Goal: Task Accomplishment & Management: Use online tool/utility

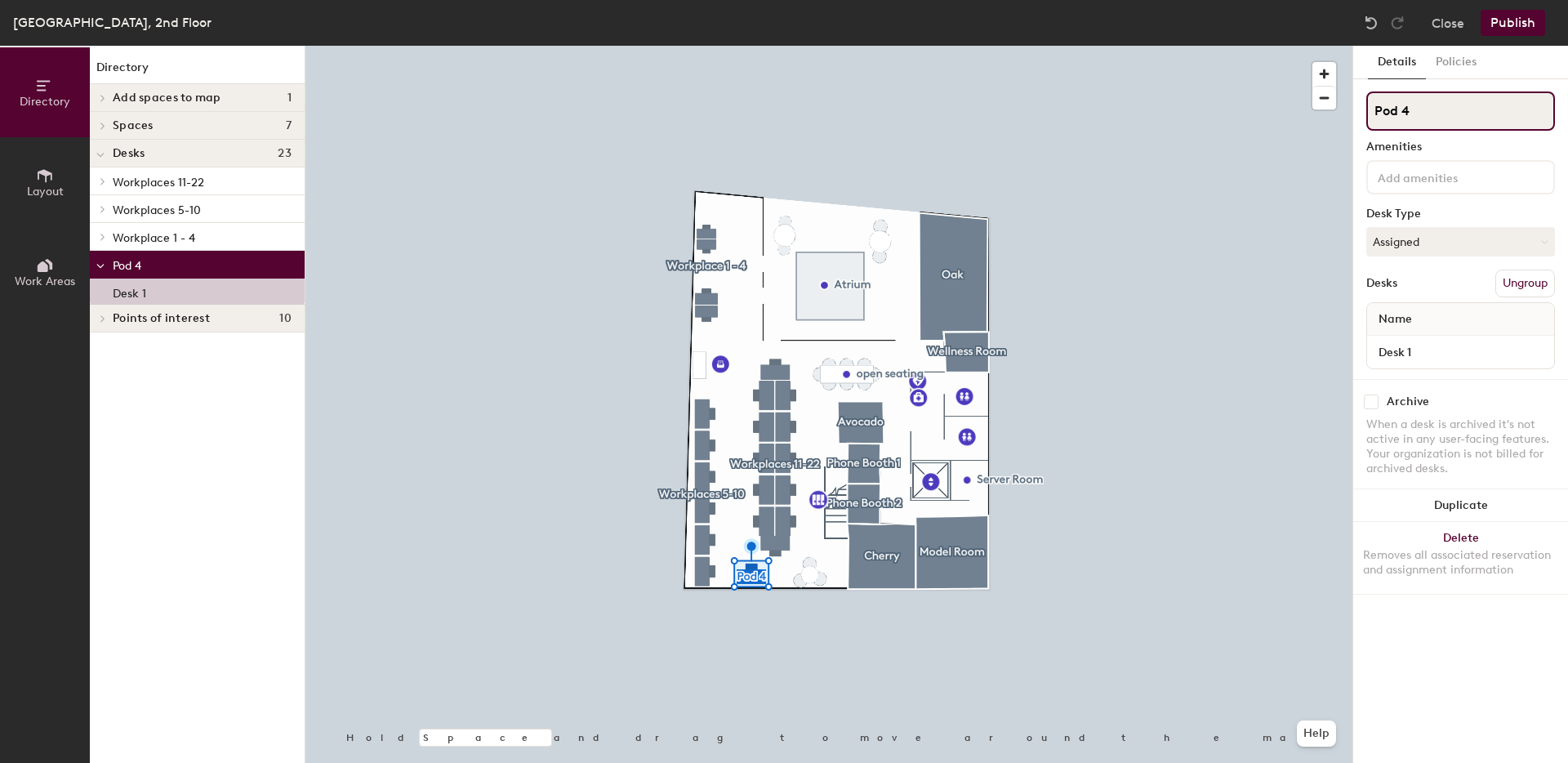
click at [1438, 106] on input "Pod 4" at bounding box center [1461, 111] width 189 height 39
click at [1434, 108] on input "Pod 4" at bounding box center [1461, 111] width 189 height 39
drag, startPoint x: 1427, startPoint y: 114, endPoint x: 1415, endPoint y: 114, distance: 12.0
click at [1415, 114] on input "Pod 4" at bounding box center [1461, 111] width 189 height 39
click at [1414, 114] on input "Pod 4" at bounding box center [1461, 111] width 189 height 39
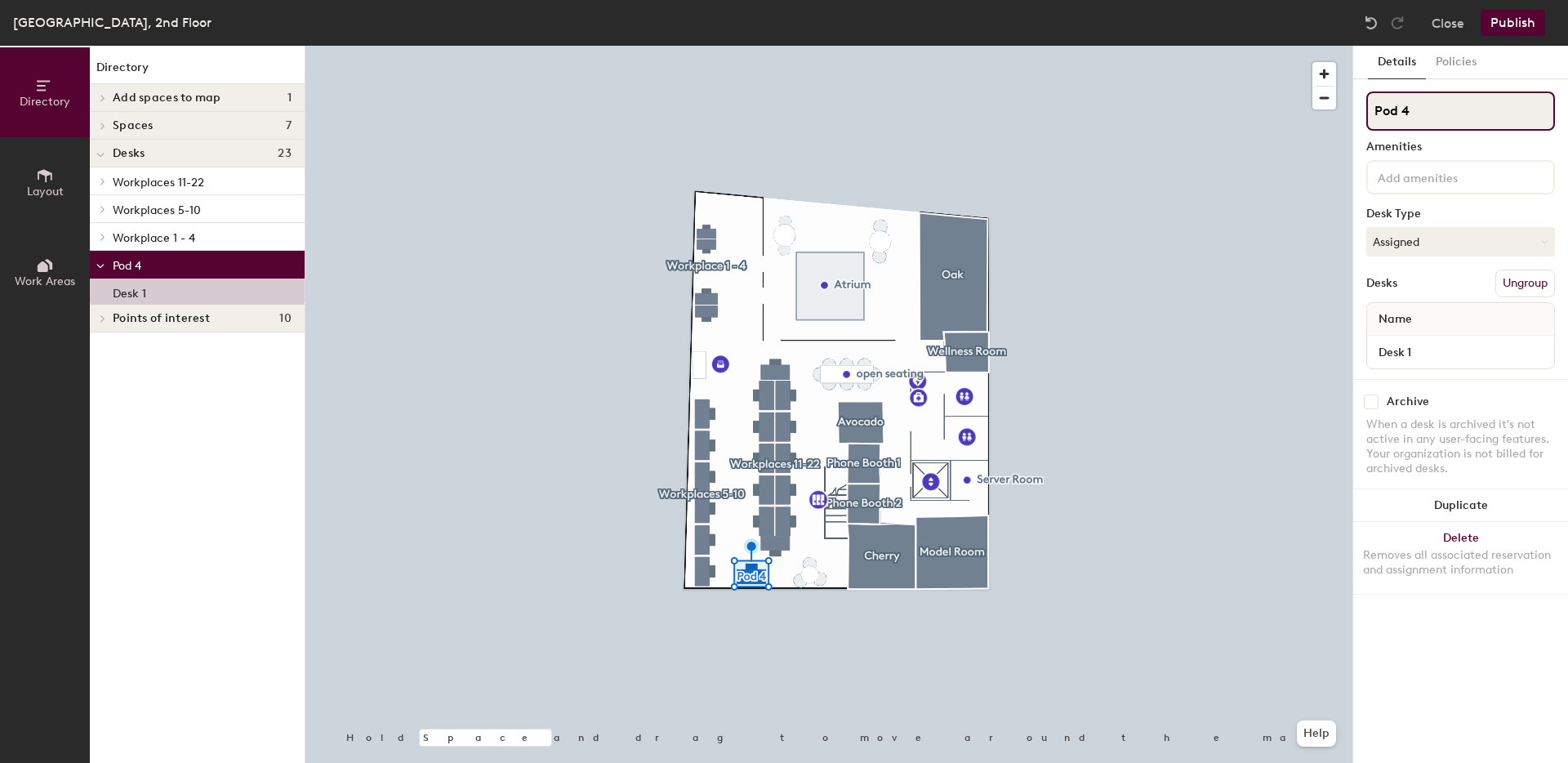
click at [1414, 114] on input "Pod 4" at bounding box center [1461, 111] width 189 height 39
click at [1343, 109] on div "Directory Layout Work Areas Directory Add spaces to map 1 Open Desks Spaces 7 A…" at bounding box center [784, 405] width 1568 height 718
type input "Workplace 23"
click at [1526, 25] on button "Publish" at bounding box center [1513, 22] width 65 height 26
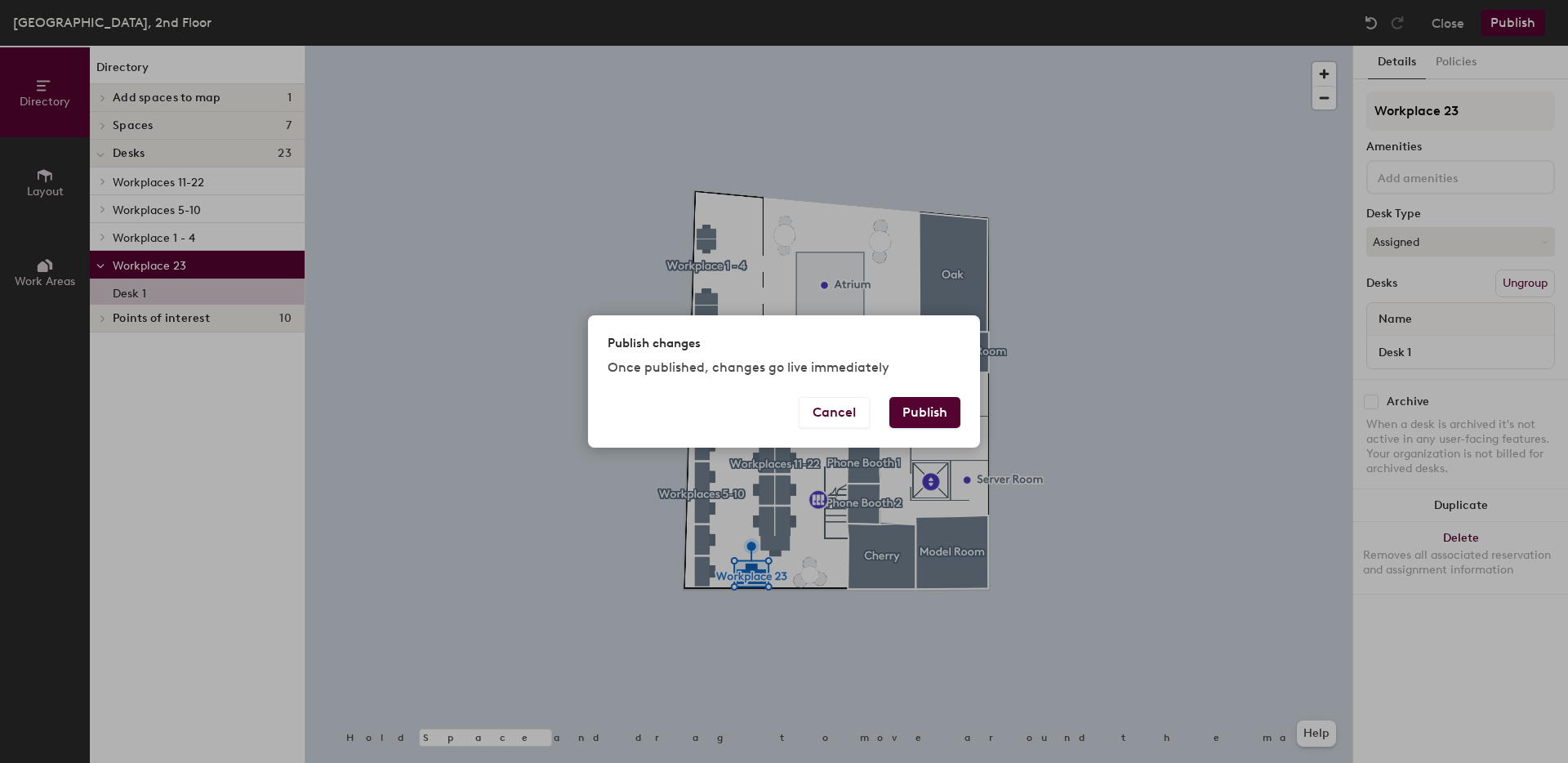
click at [934, 403] on button "Publish" at bounding box center [925, 413] width 71 height 31
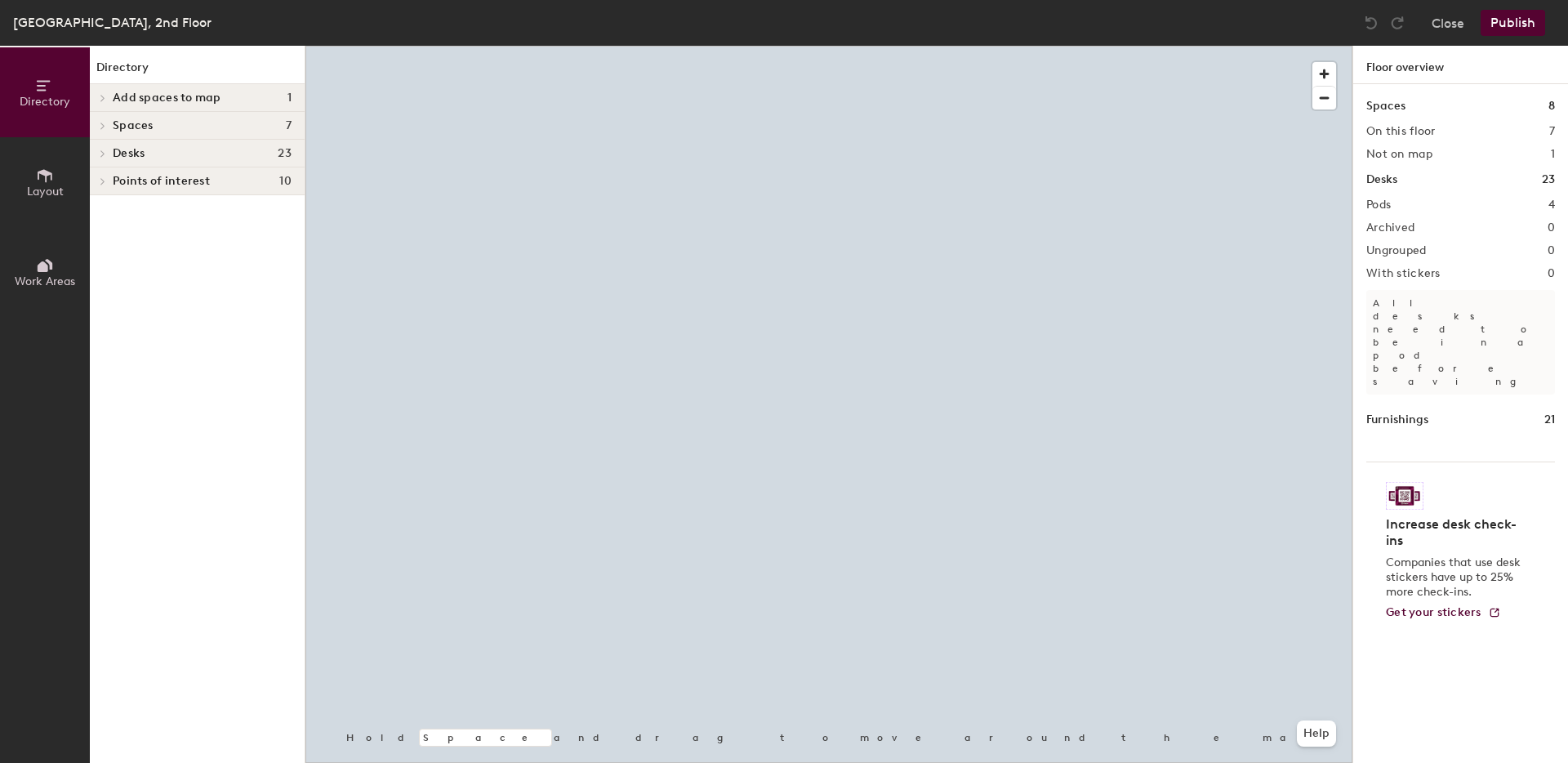
click at [190, 153] on h4 "Desks 23" at bounding box center [202, 153] width 179 height 13
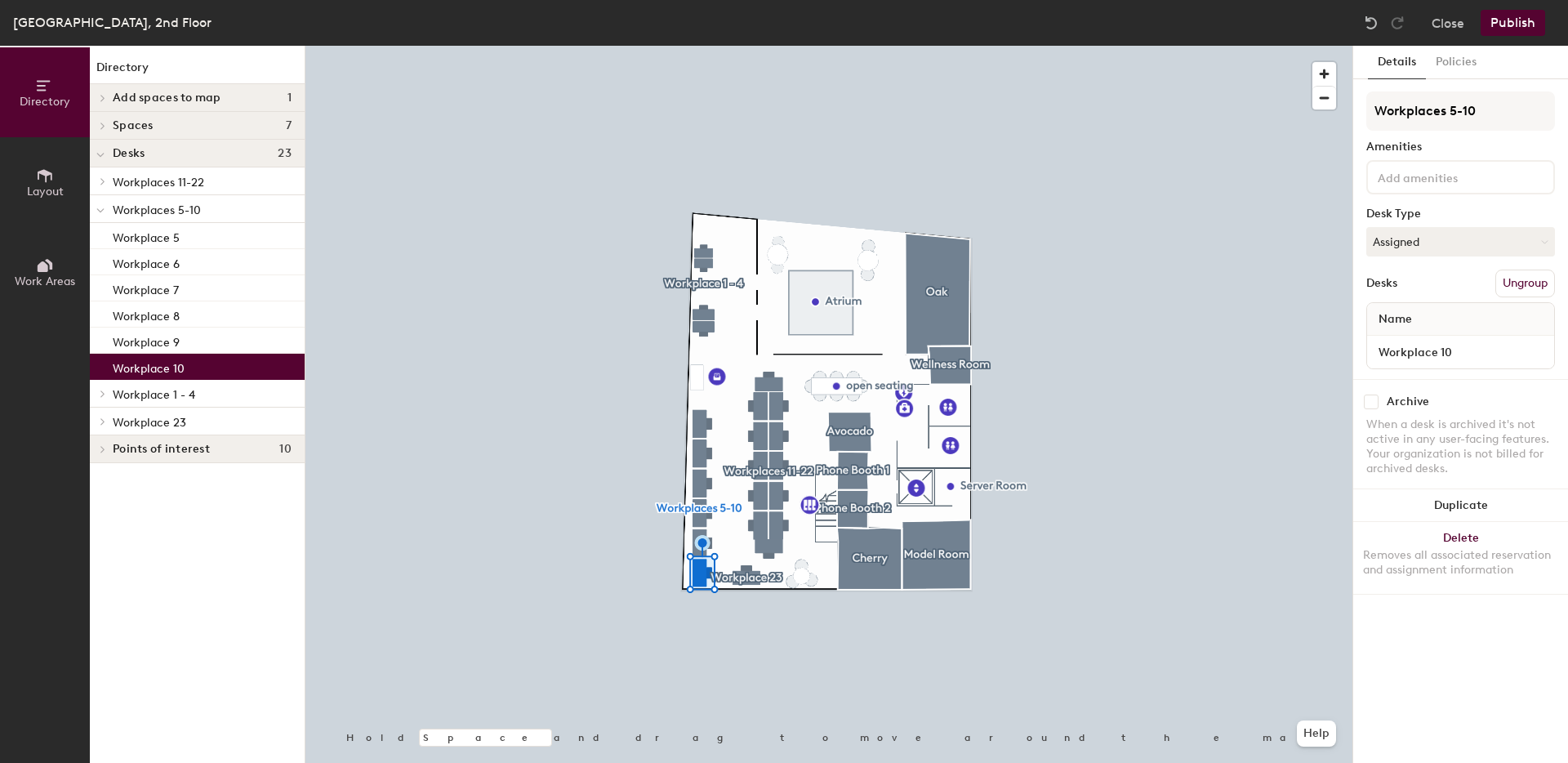
click at [1431, 19] on div "Close Publish" at bounding box center [1457, 22] width 197 height 26
click at [1437, 21] on button "Close" at bounding box center [1447, 22] width 33 height 26
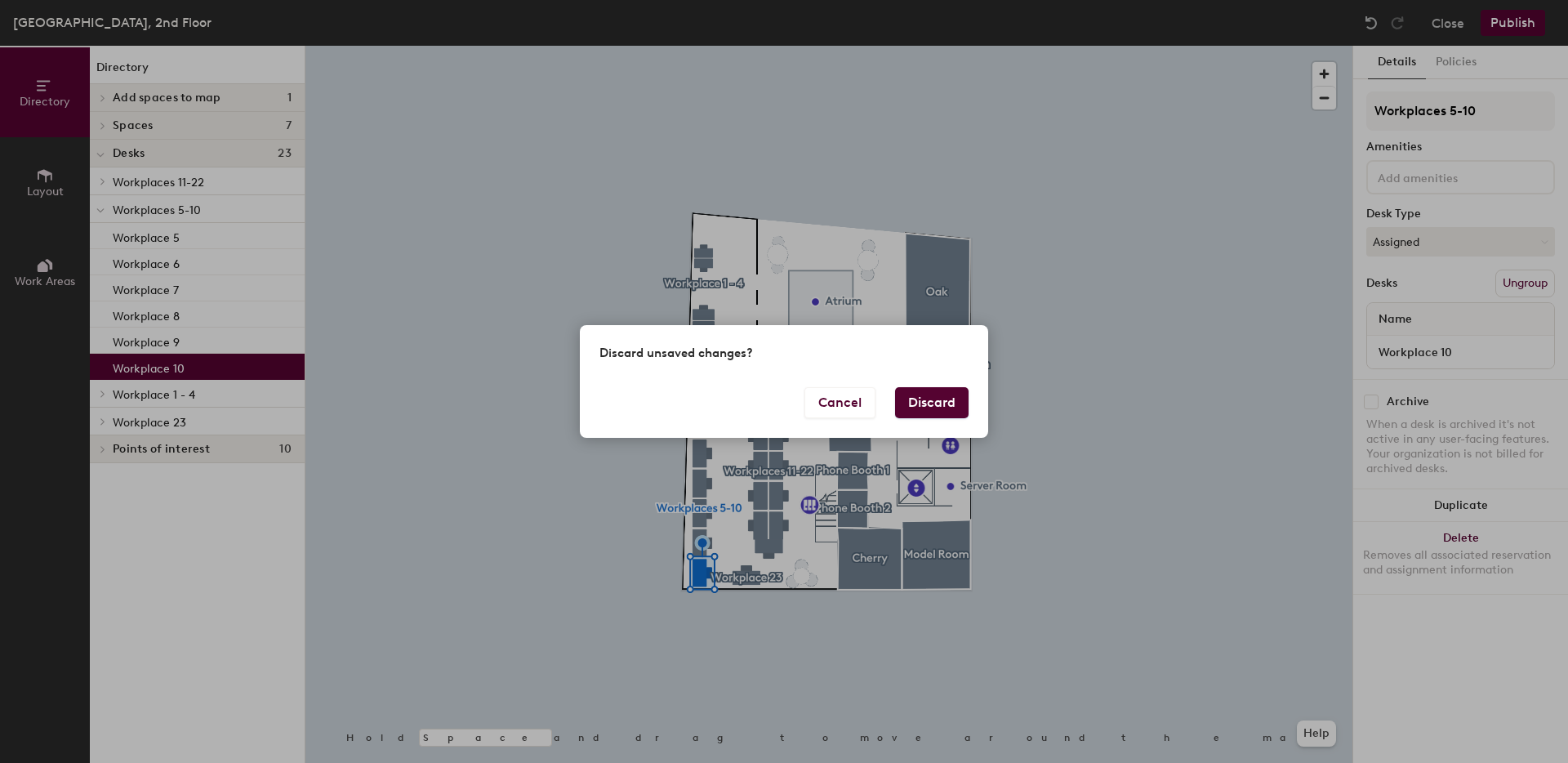
click at [939, 396] on button "Discard" at bounding box center [931, 403] width 74 height 31
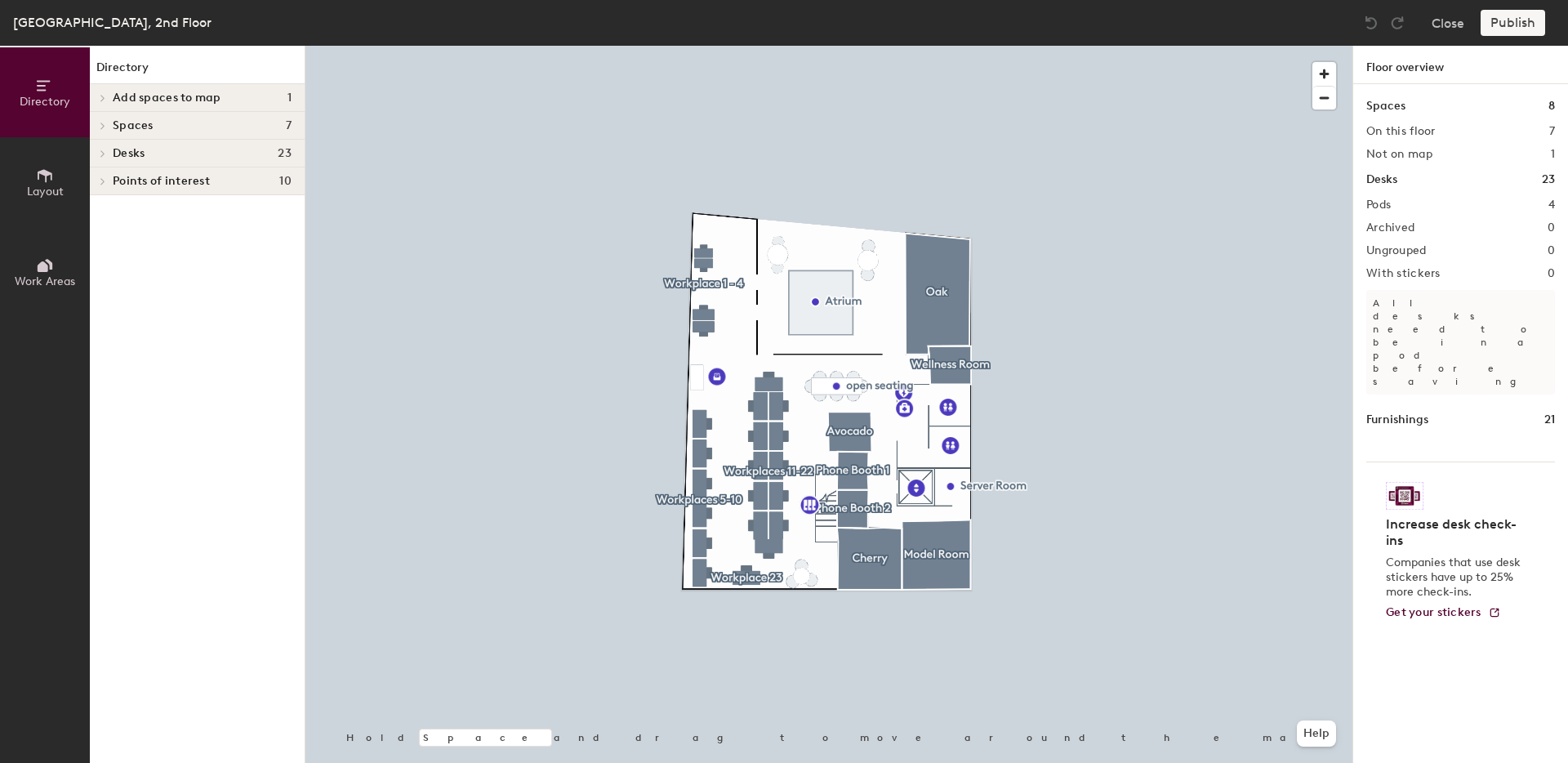
click at [128, 155] on span "Desks" at bounding box center [129, 153] width 32 height 13
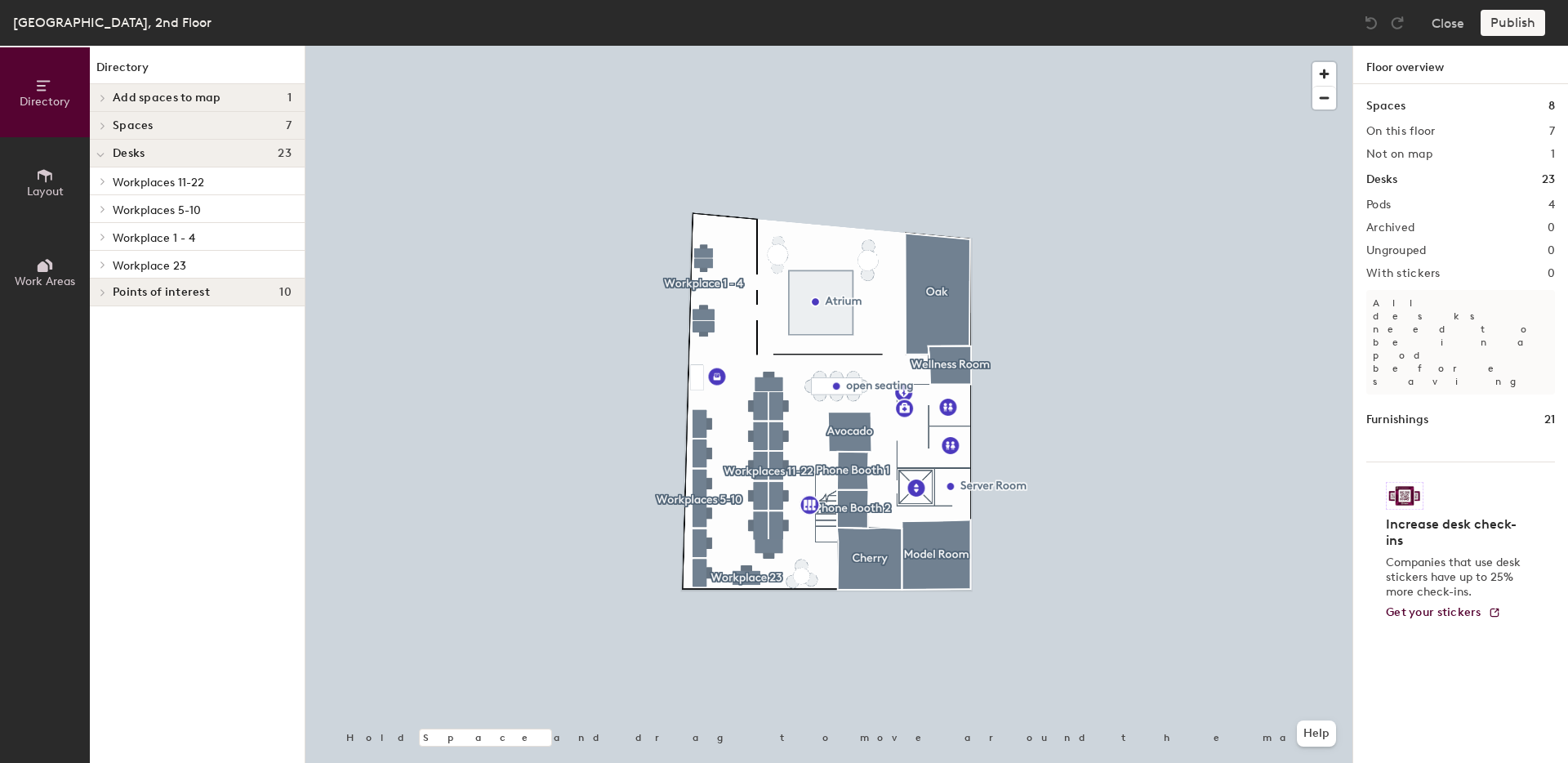
click at [129, 185] on span "Workplaces 11-22" at bounding box center [158, 183] width 91 height 14
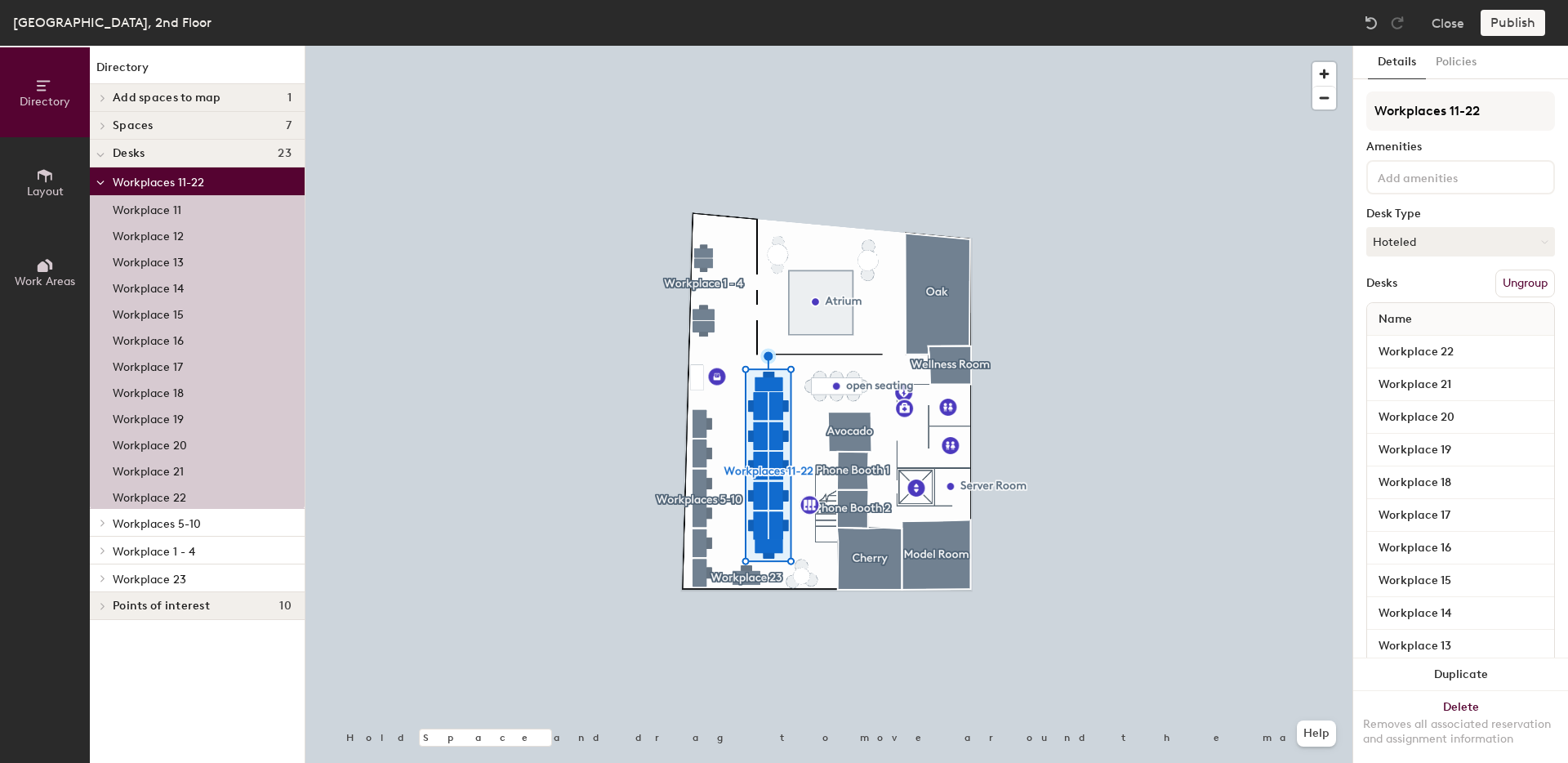
click at [207, 529] on p "Workplaces 5-10" at bounding box center [202, 523] width 179 height 21
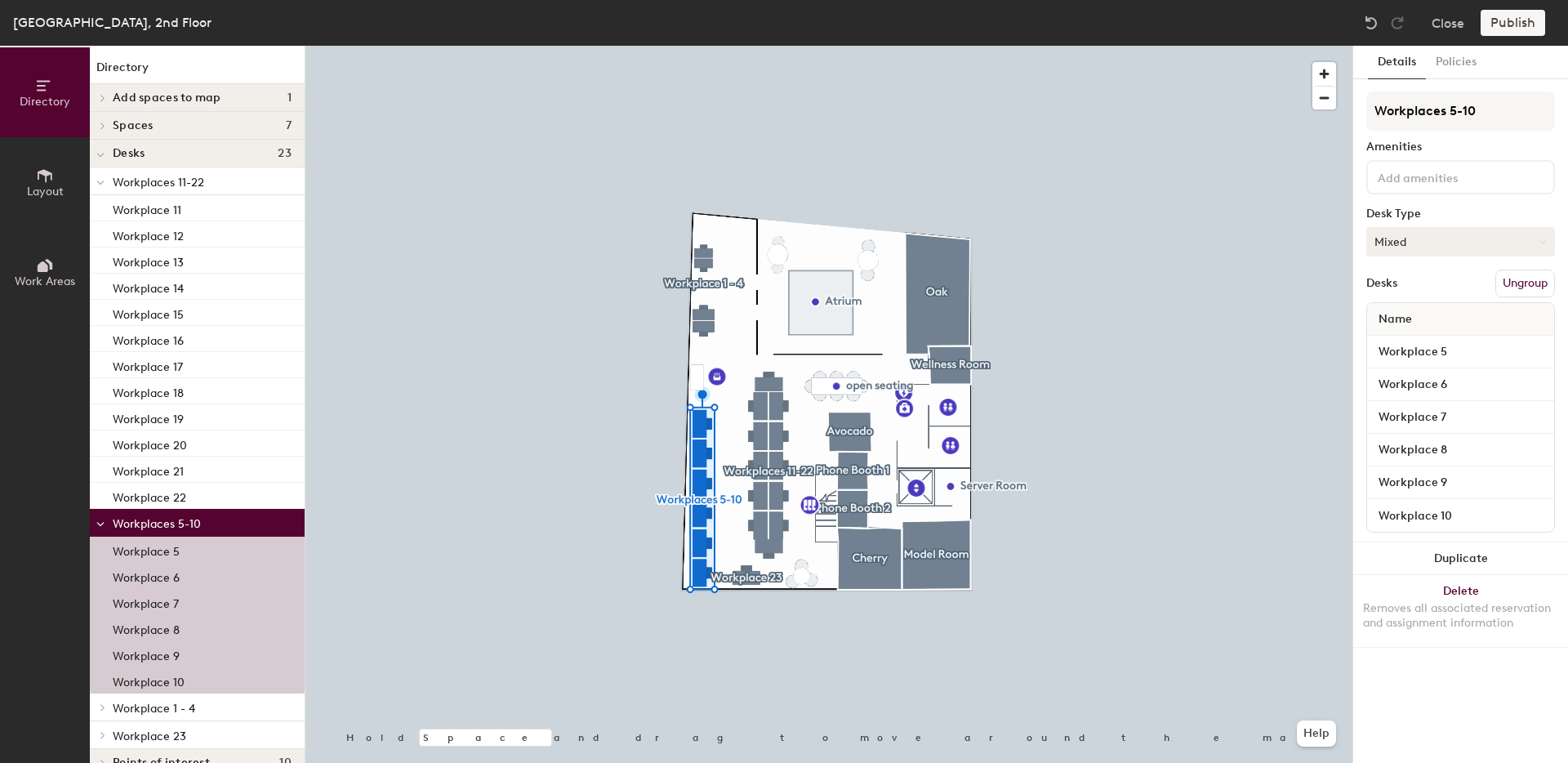
click at [1462, 227] on button "Mixed" at bounding box center [1461, 241] width 189 height 29
click at [1381, 347] on div "Hoteled" at bounding box center [1449, 342] width 163 height 25
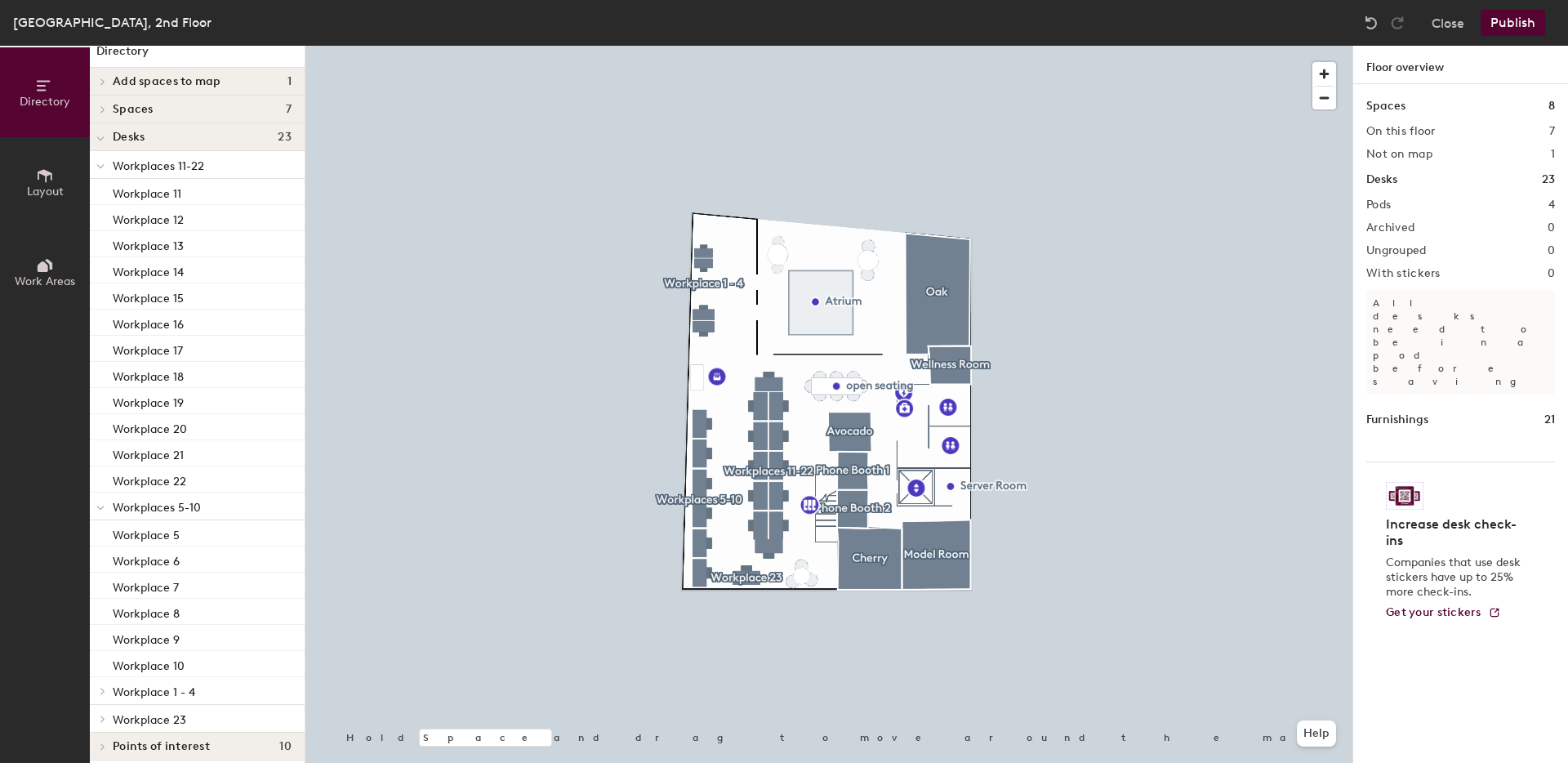
scroll to position [27, 0]
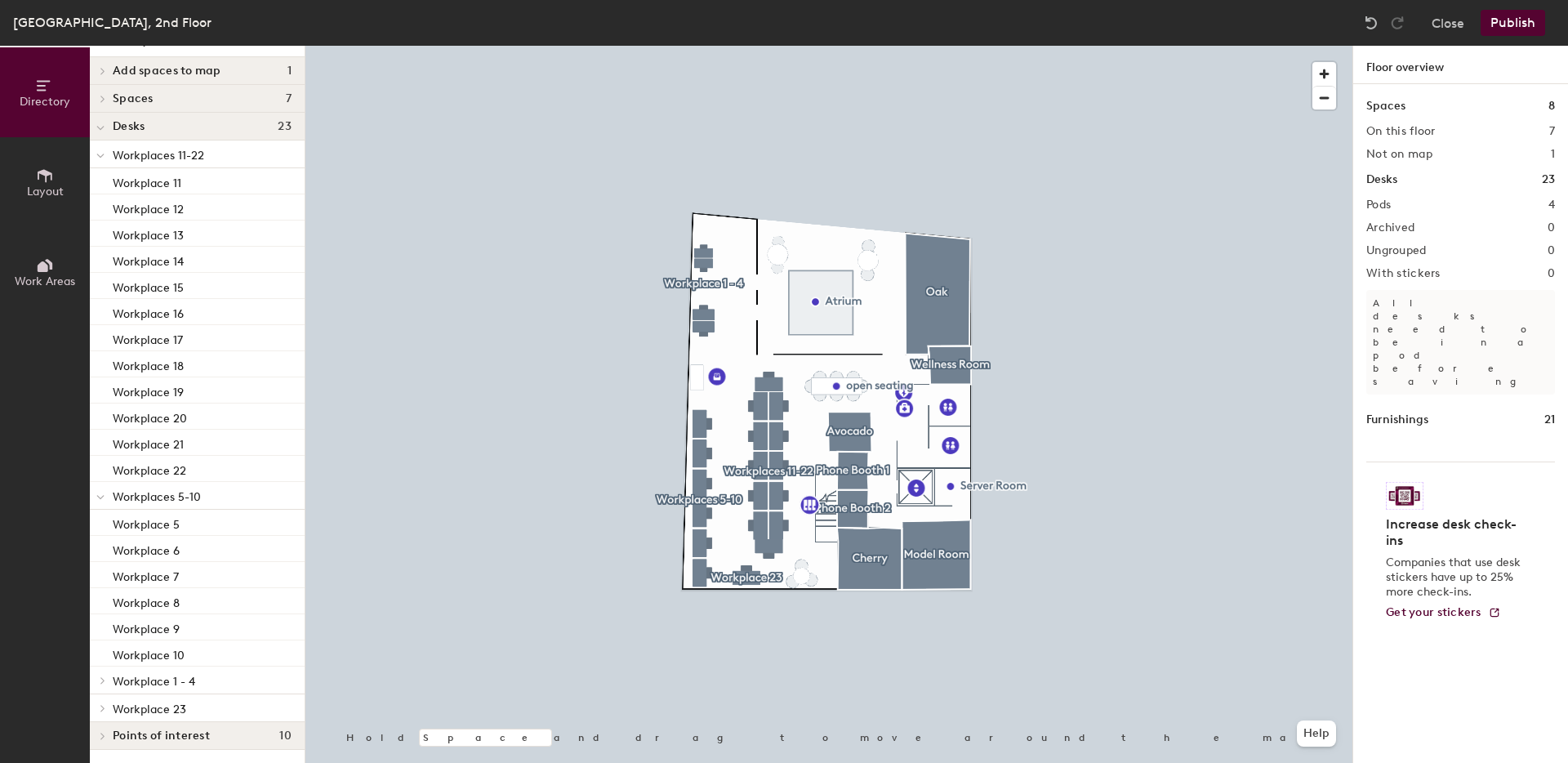
click at [153, 671] on p "Workplace 1 - 4" at bounding box center [202, 680] width 179 height 21
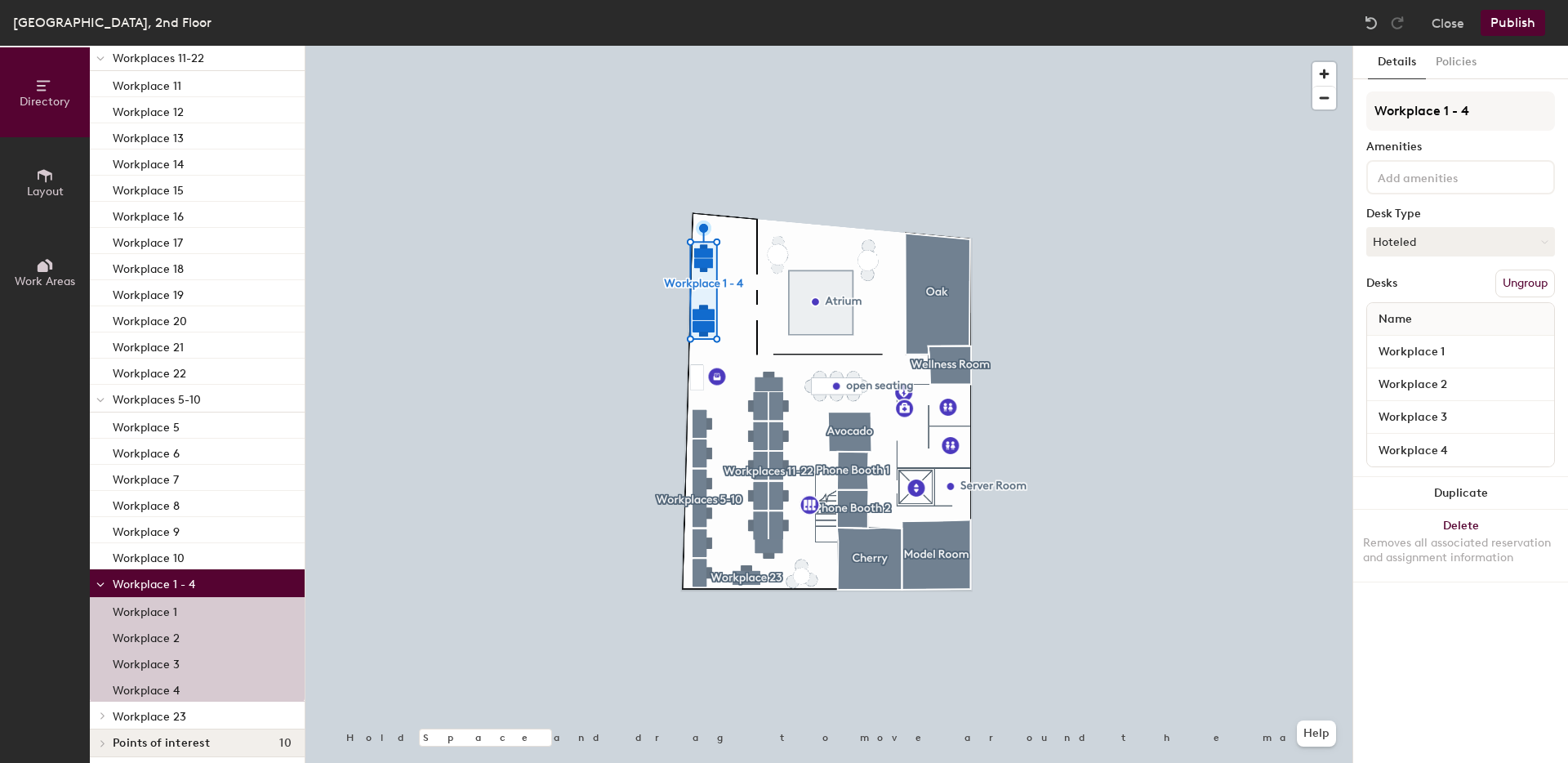
scroll to position [131, 0]
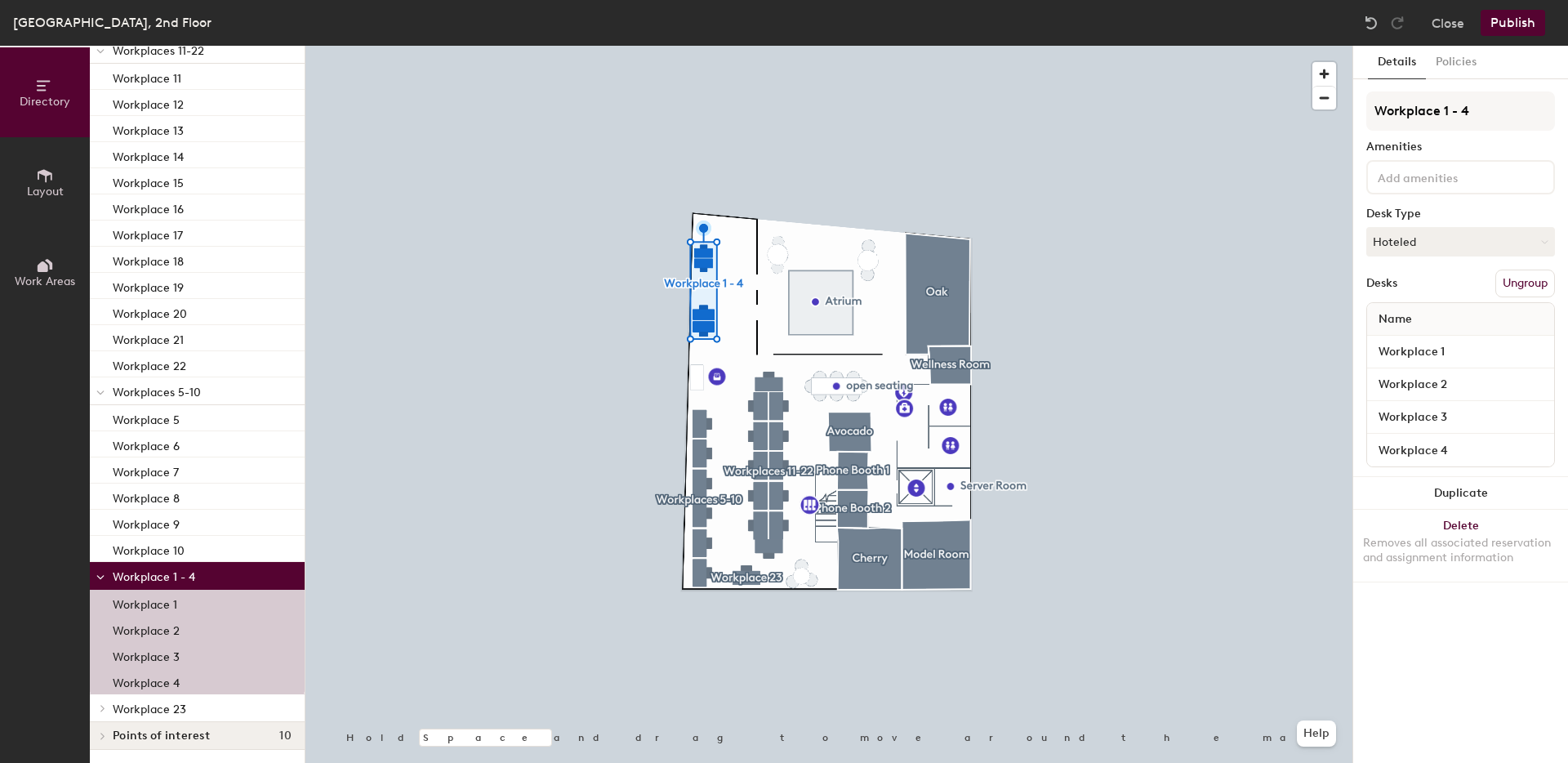
click at [126, 708] on span "Workplace 23" at bounding box center [149, 710] width 74 height 14
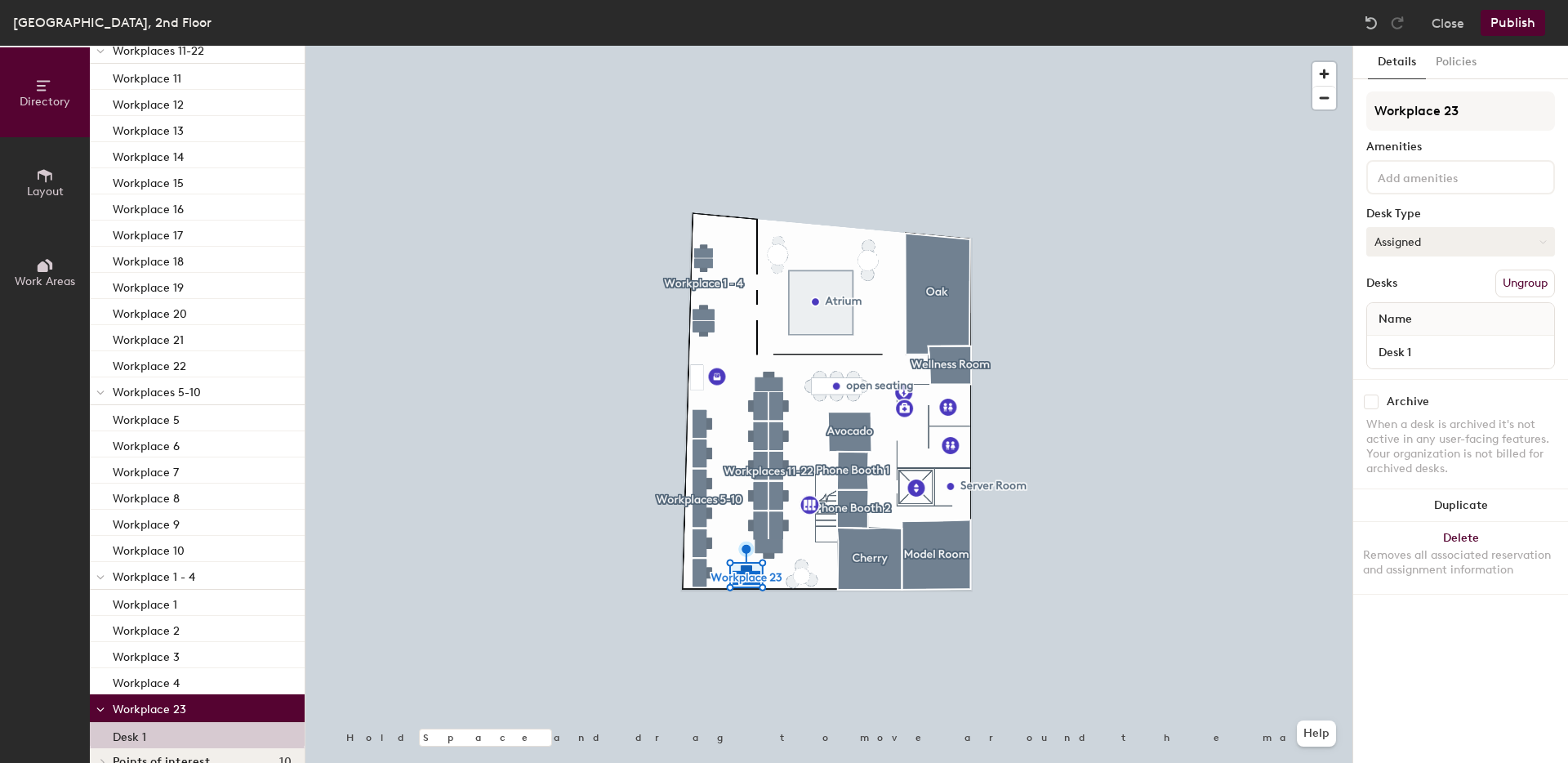
click at [1463, 241] on button "Assigned" at bounding box center [1461, 241] width 189 height 29
click at [1396, 348] on div "Hoteled" at bounding box center [1449, 342] width 163 height 25
click at [1440, 344] on input "Desk 1" at bounding box center [1461, 352] width 181 height 23
click at [1382, 352] on input "23" at bounding box center [1461, 352] width 181 height 23
click at [1376, 357] on input "23" at bounding box center [1461, 352] width 181 height 23
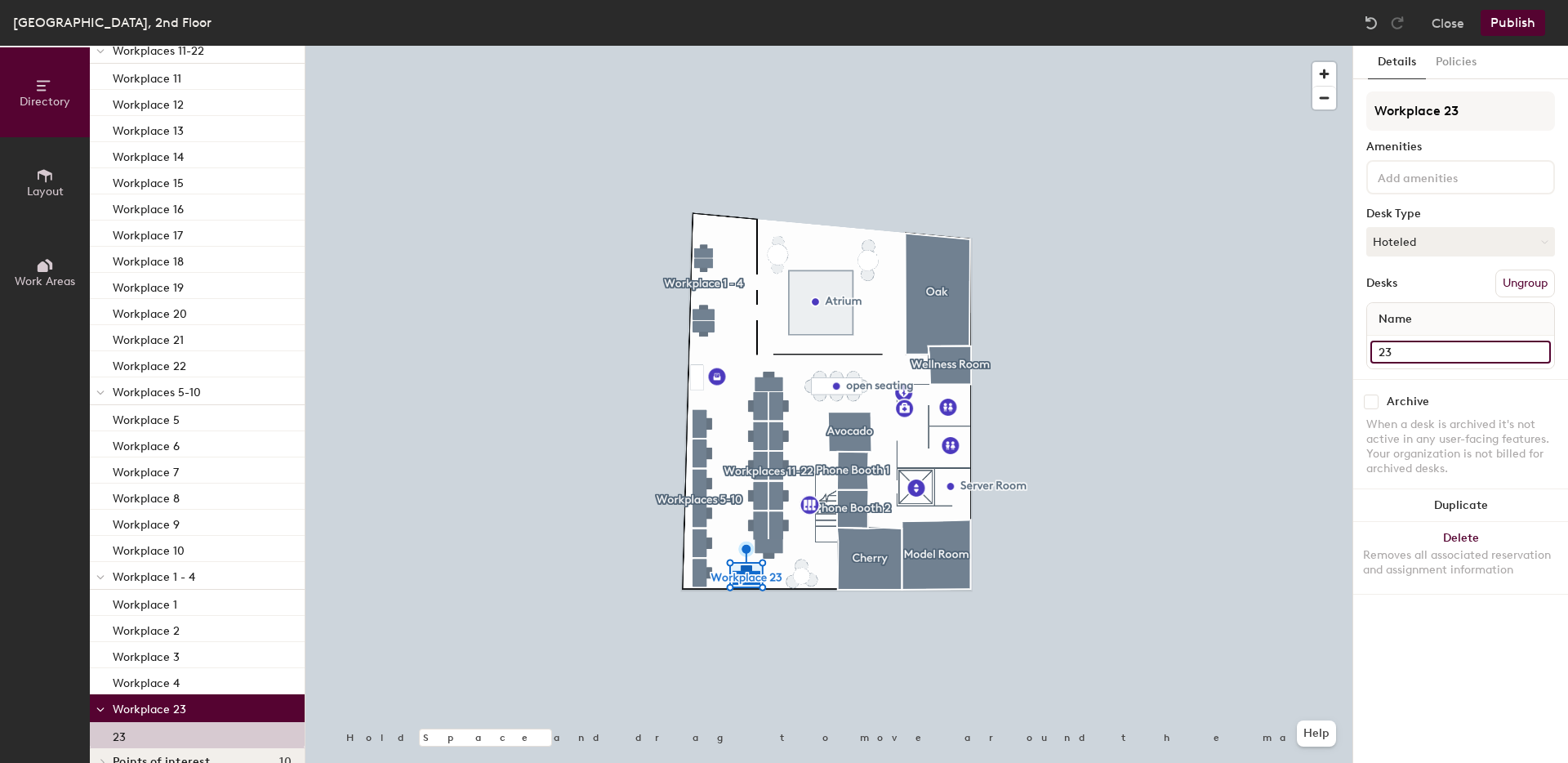
type input "23"
click at [1502, 30] on button "Publish" at bounding box center [1513, 22] width 65 height 26
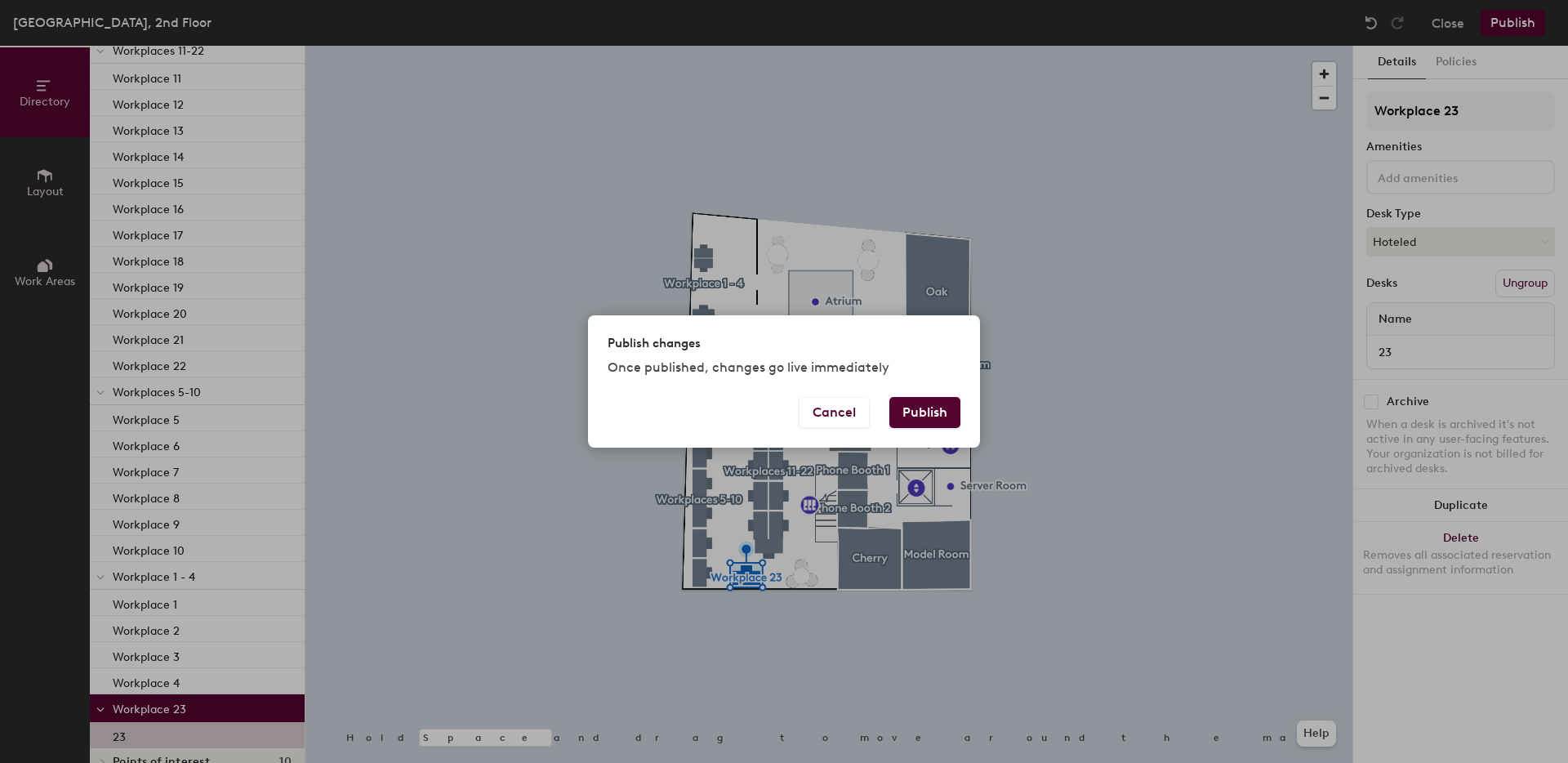
click at [939, 409] on button "Publish" at bounding box center [925, 413] width 71 height 31
